Goal: Check status: Check status

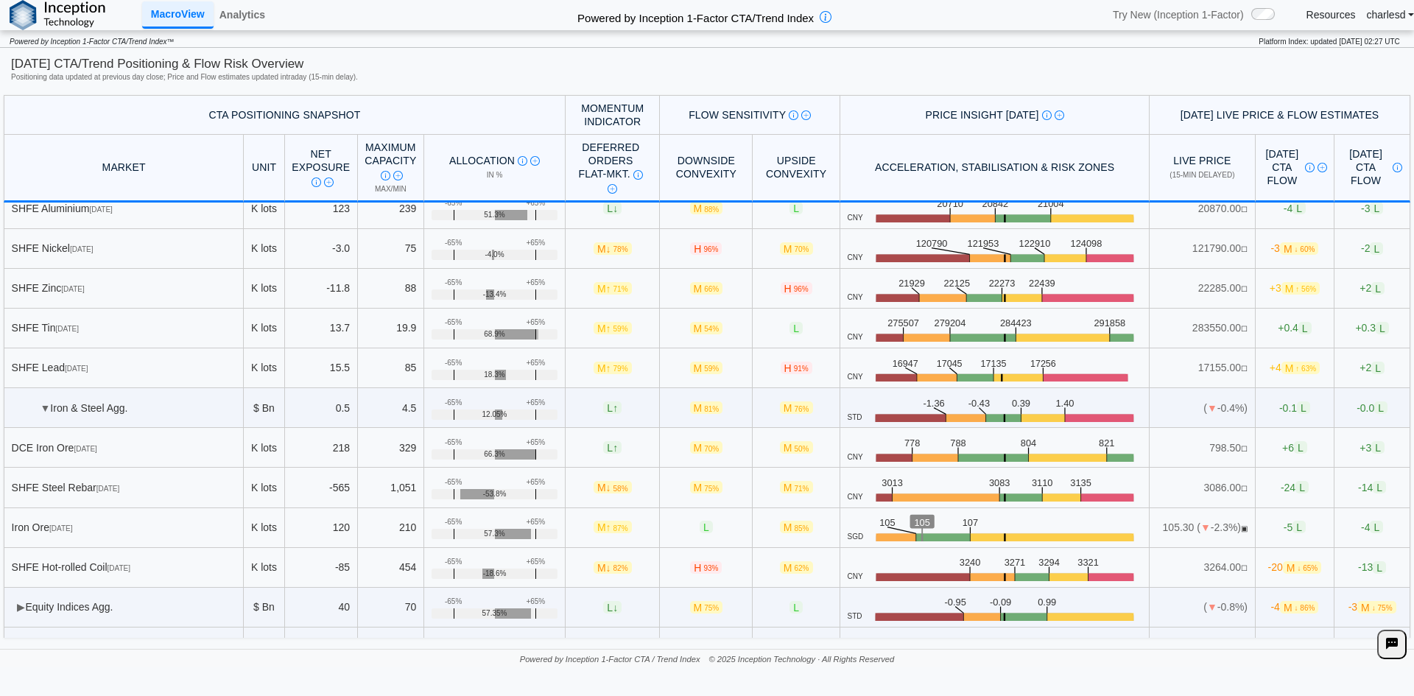
scroll to position [2794, 0]
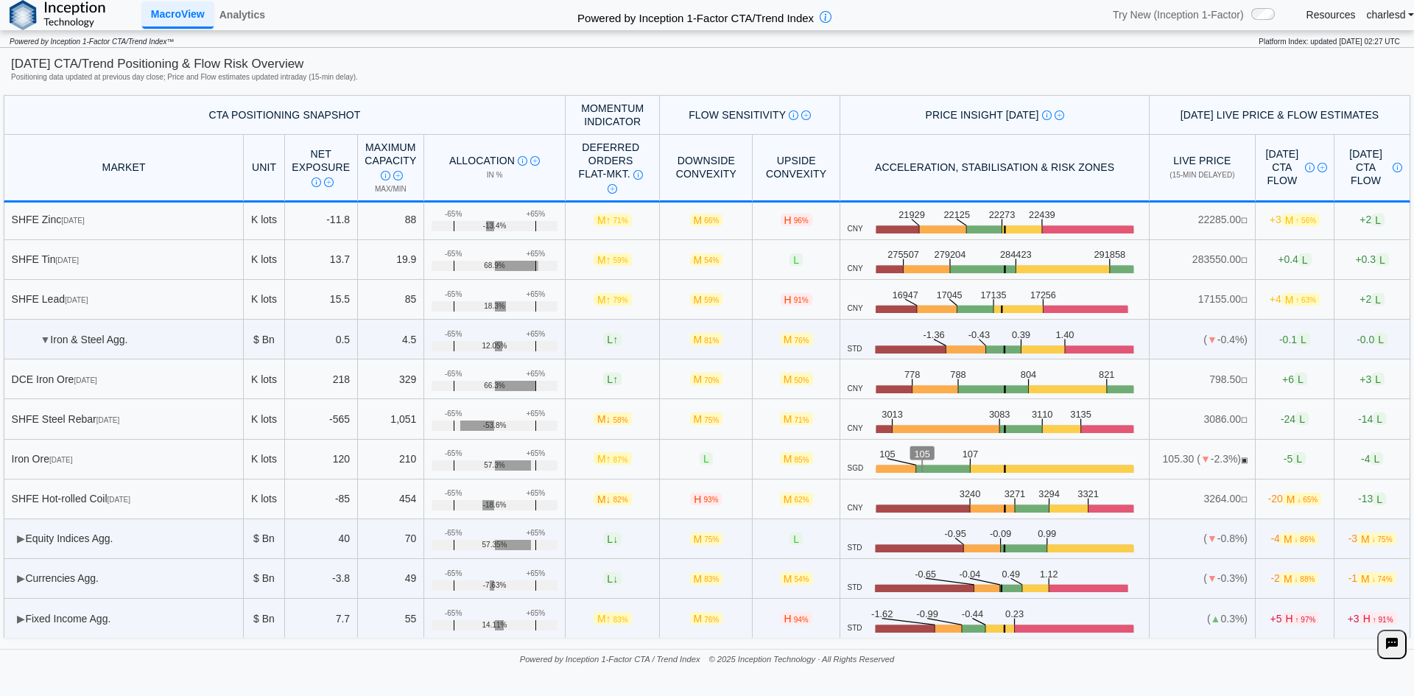
click at [25, 538] on span "▶" at bounding box center [21, 539] width 8 height 12
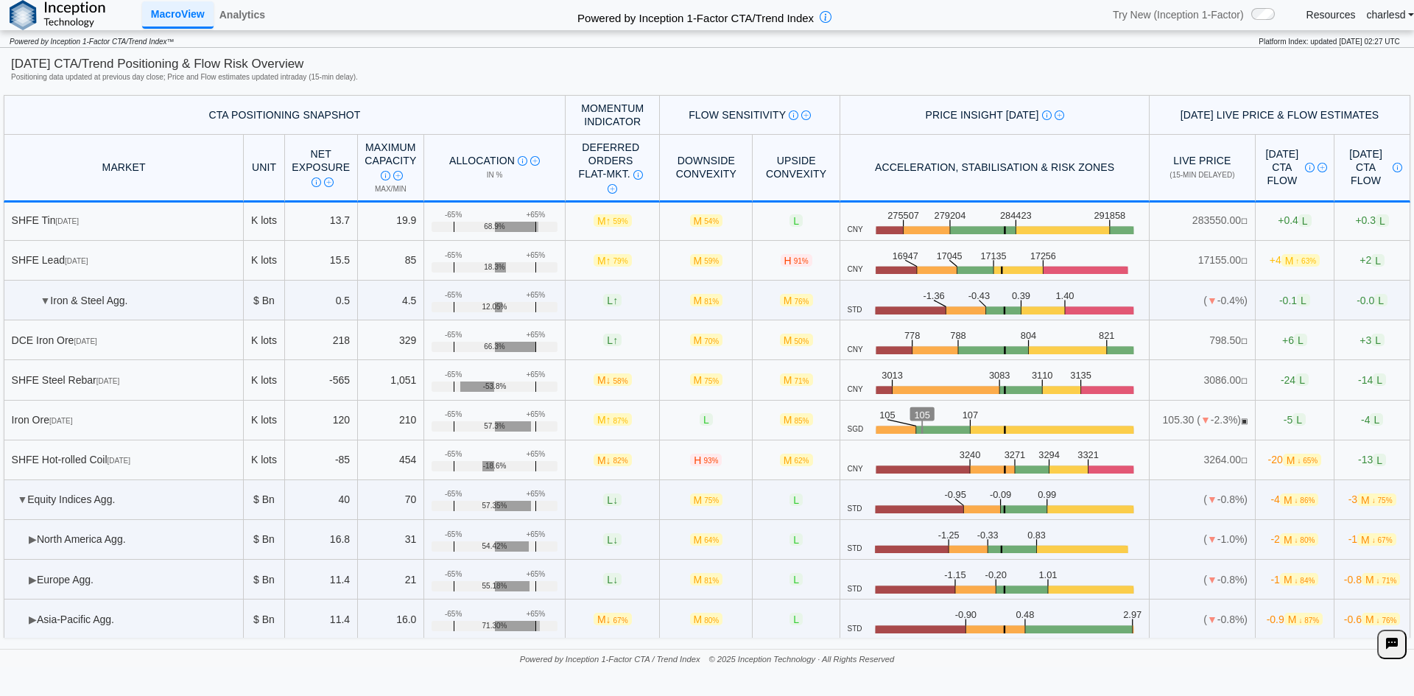
scroll to position [2868, 0]
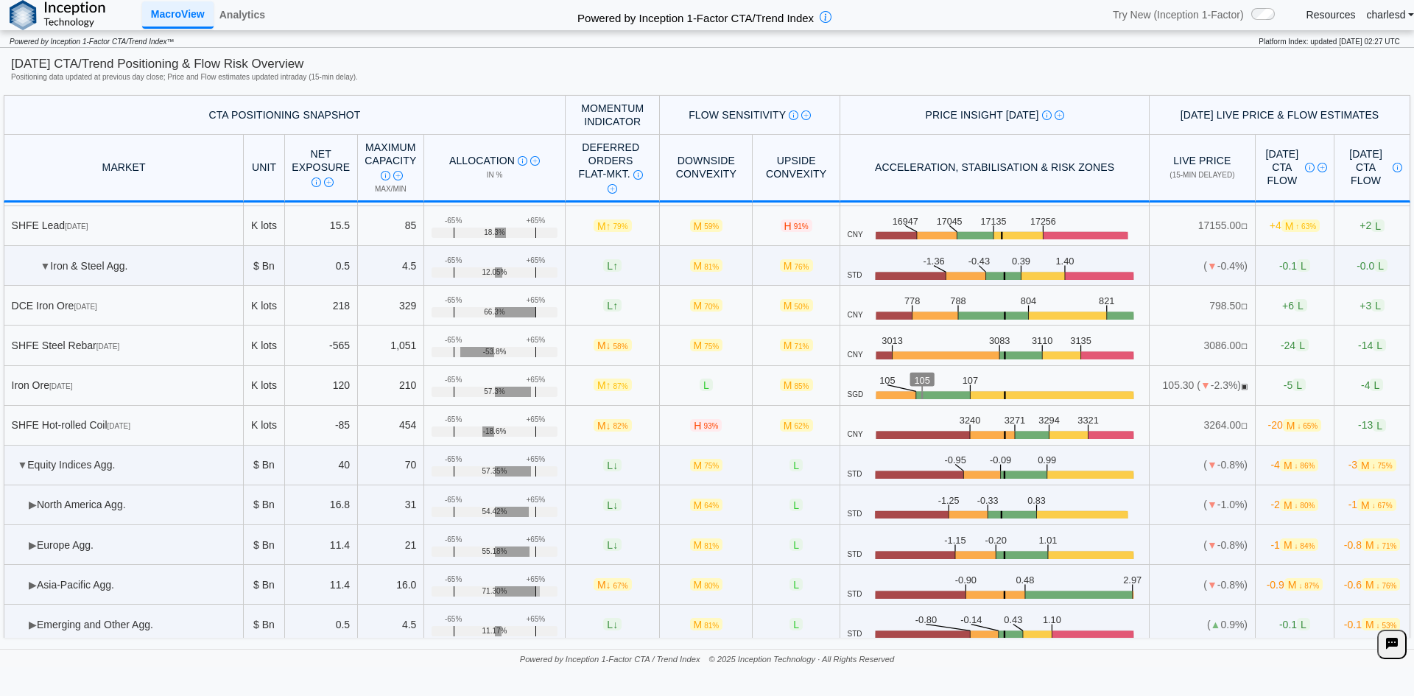
click at [26, 504] on td "▶ North America Agg." at bounding box center [124, 505] width 240 height 40
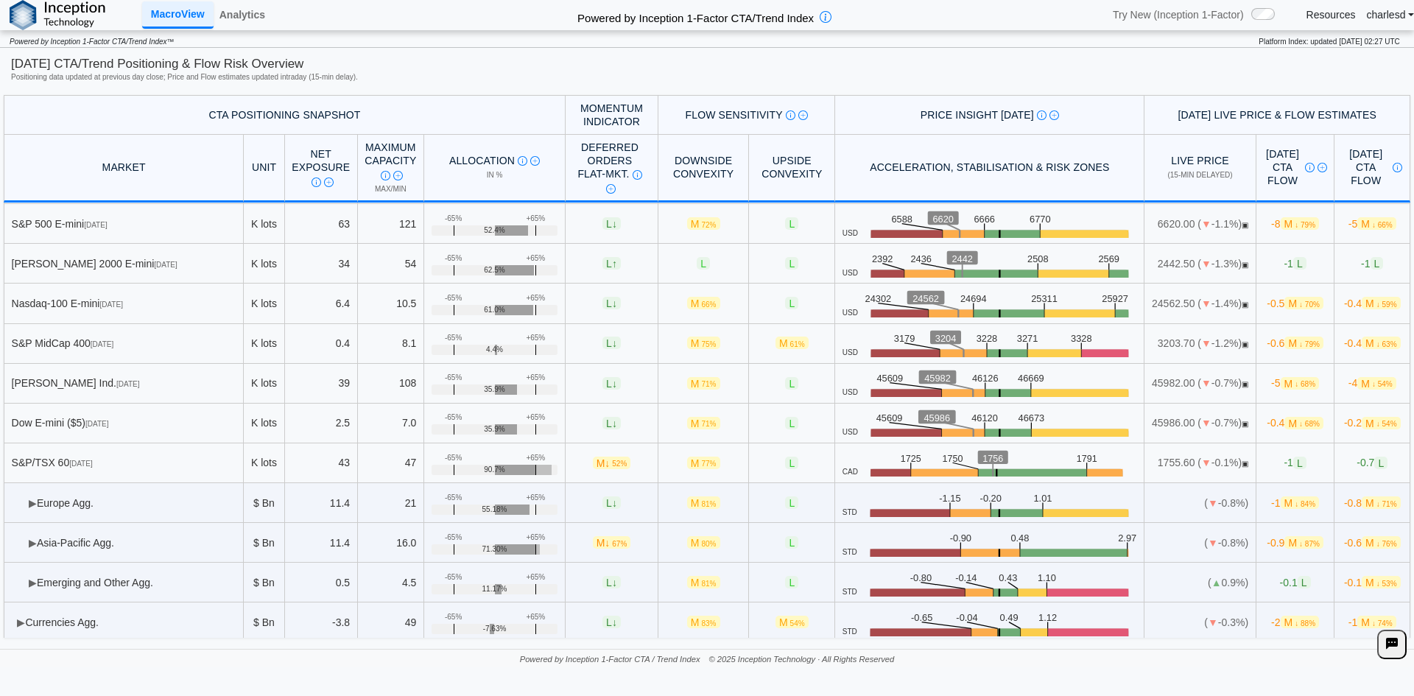
scroll to position [3233, 0]
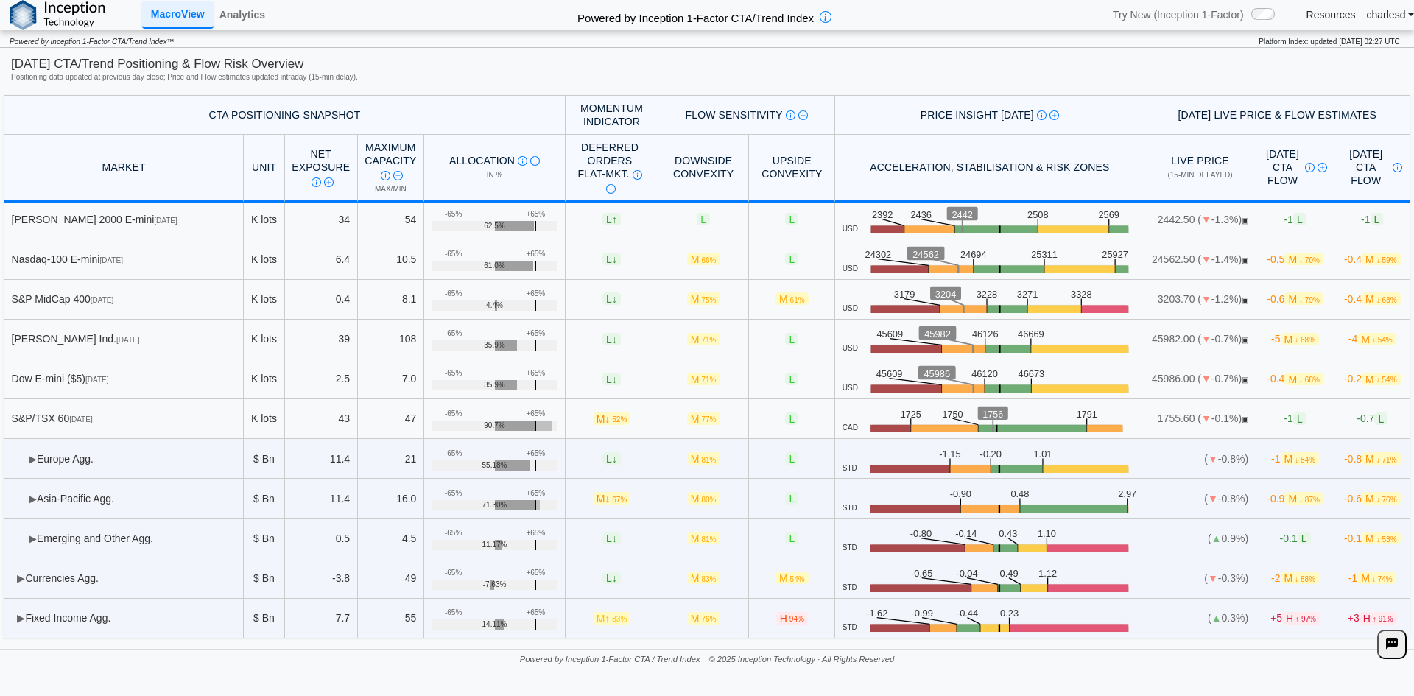
click at [37, 540] on span "▶" at bounding box center [33, 539] width 8 height 12
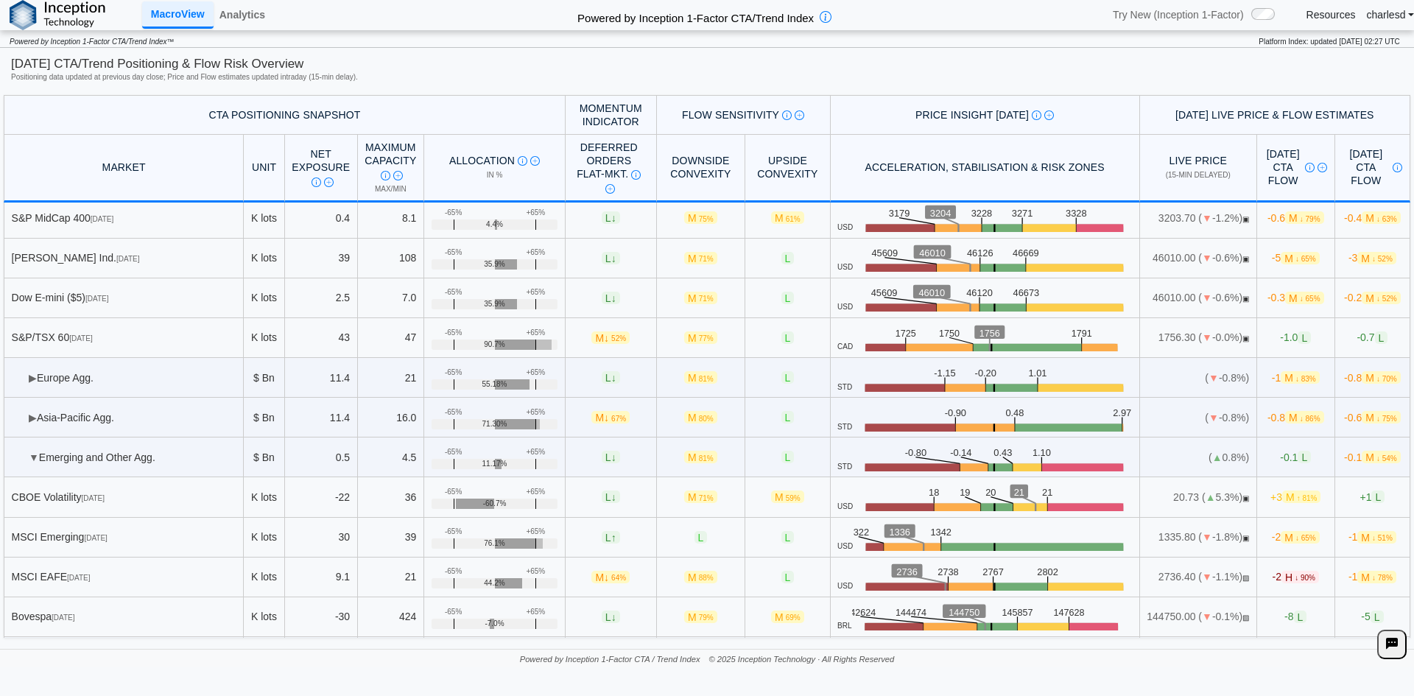
scroll to position [3307, 0]
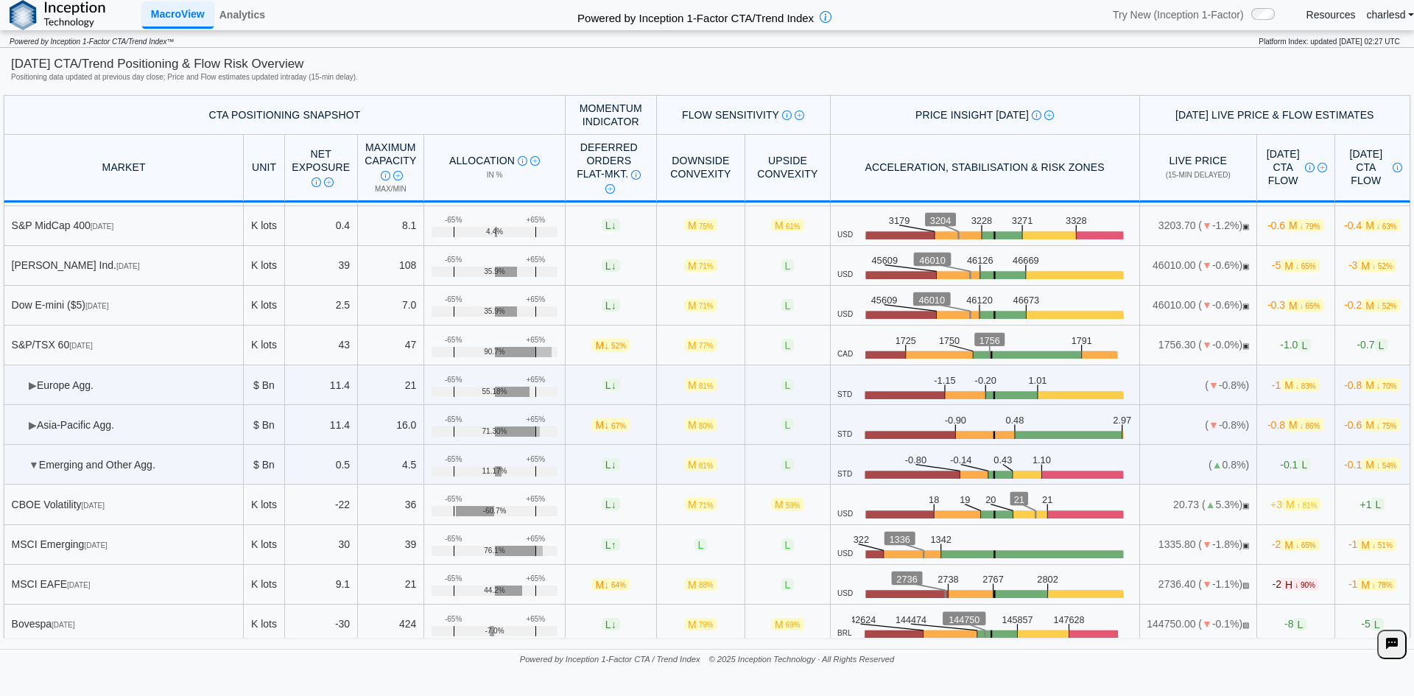
click at [29, 424] on span "▶" at bounding box center [33, 425] width 8 height 12
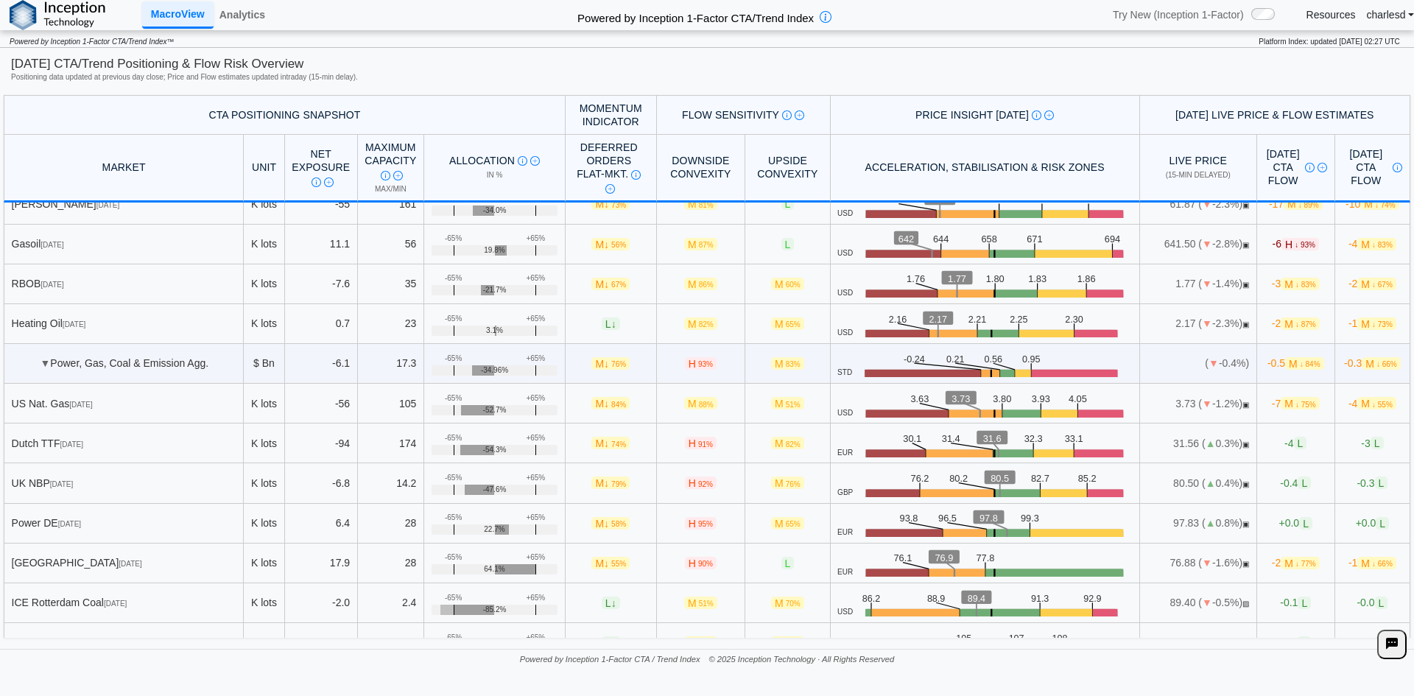
scroll to position [1611, 0]
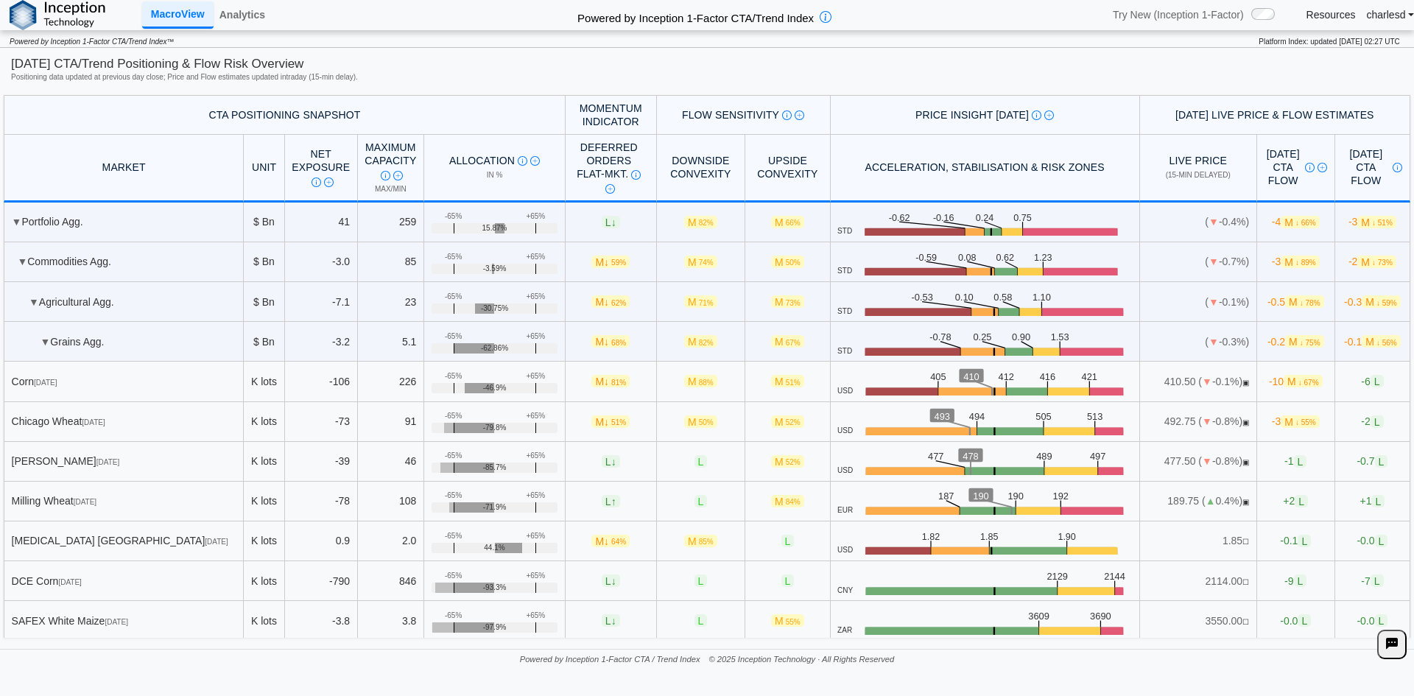
scroll to position [3084, 0]
